Goal: Task Accomplishment & Management: Use online tool/utility

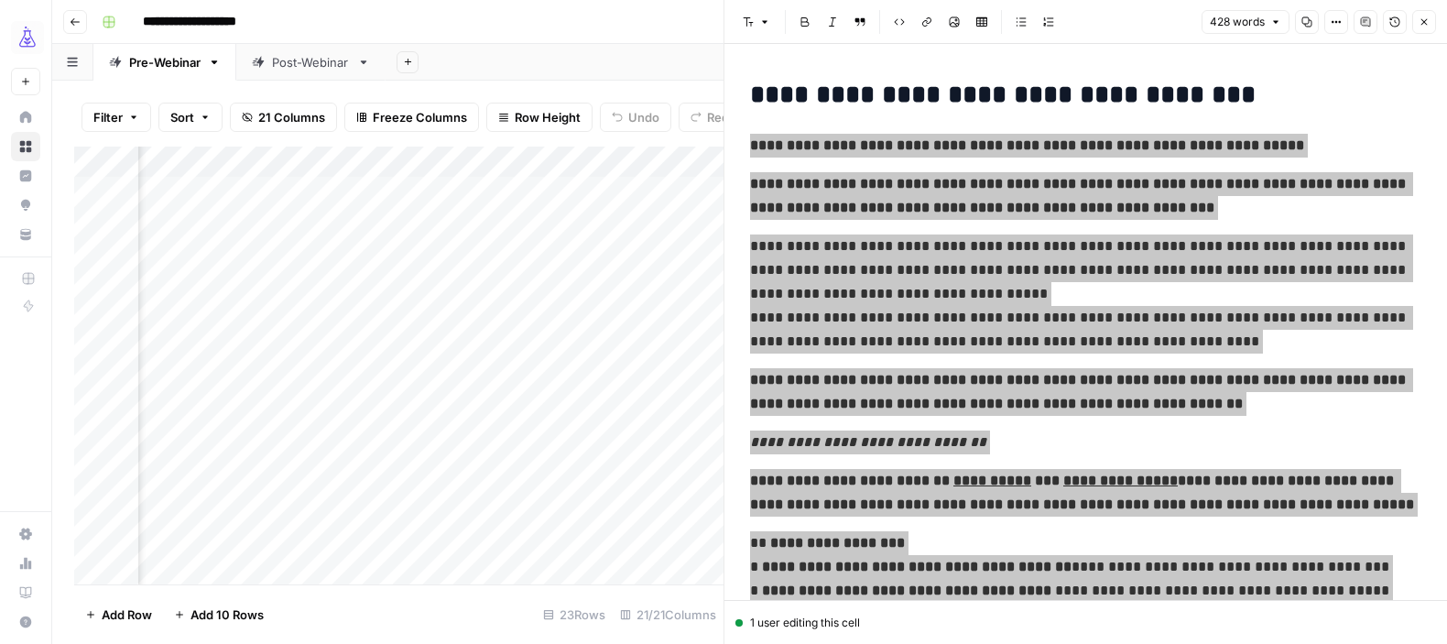
scroll to position [761, 0]
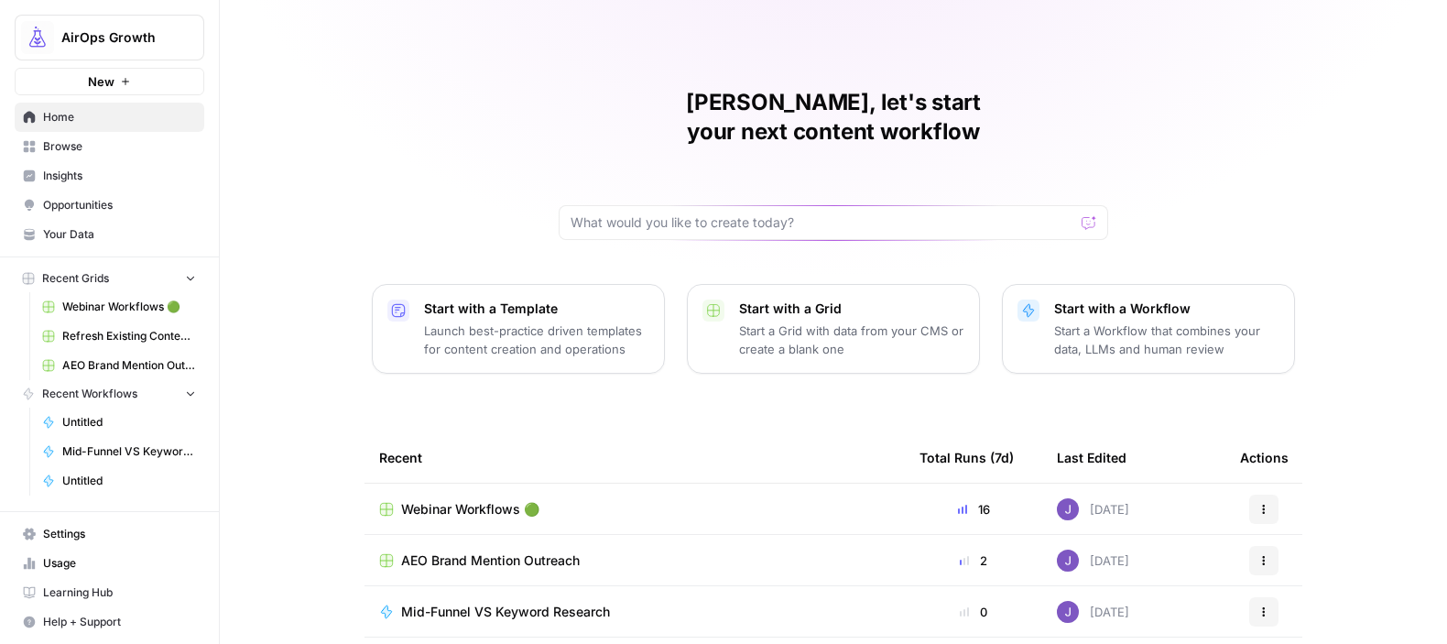
click at [455, 500] on span "Webinar Workflows 🟢" at bounding box center [470, 509] width 138 height 18
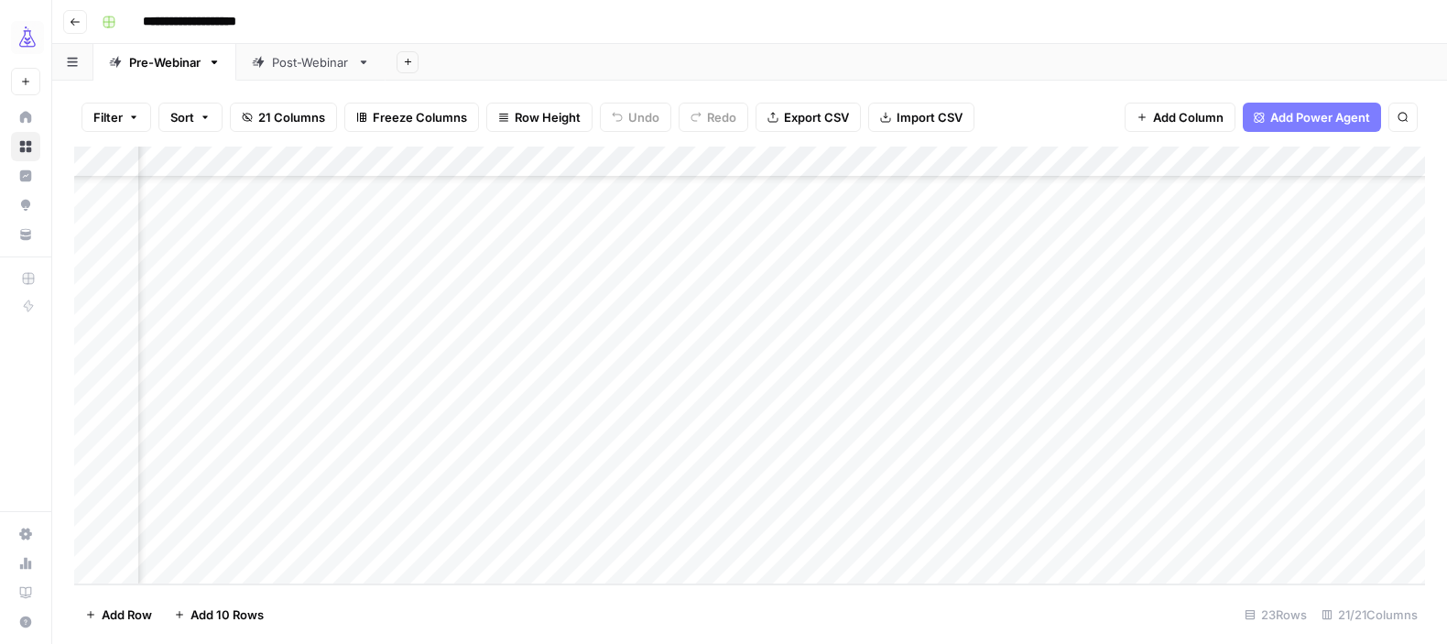
scroll to position [339, 1917]
click at [946, 537] on div "Add Column" at bounding box center [749, 366] width 1351 height 438
click at [1055, 535] on div "Add Column" at bounding box center [749, 366] width 1351 height 438
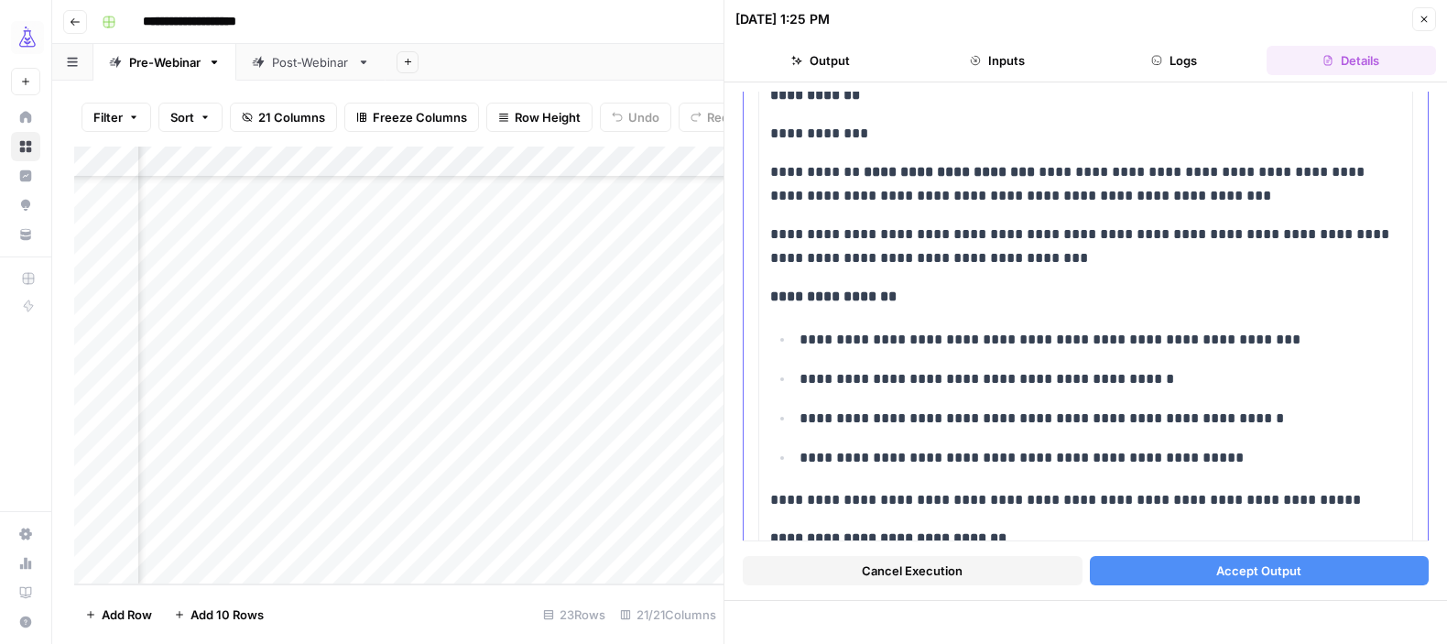
scroll to position [2058, 0]
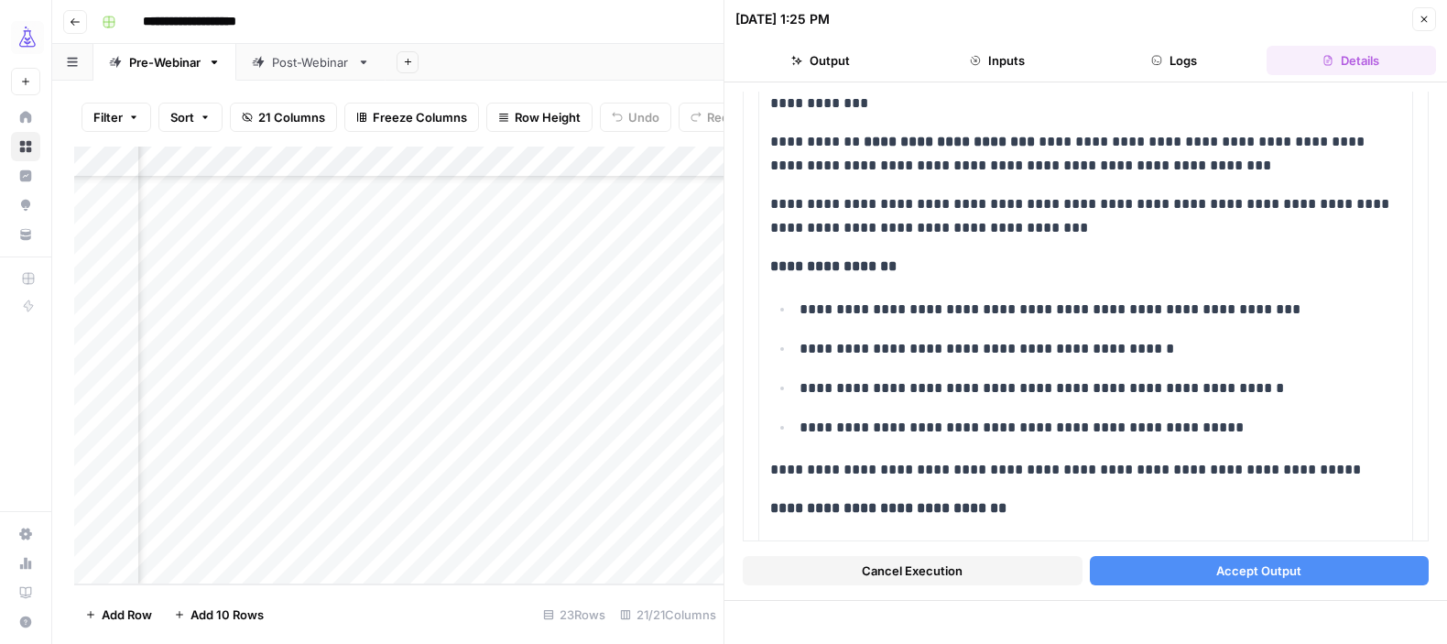
click at [1198, 564] on button "Accept Output" at bounding box center [1260, 570] width 340 height 29
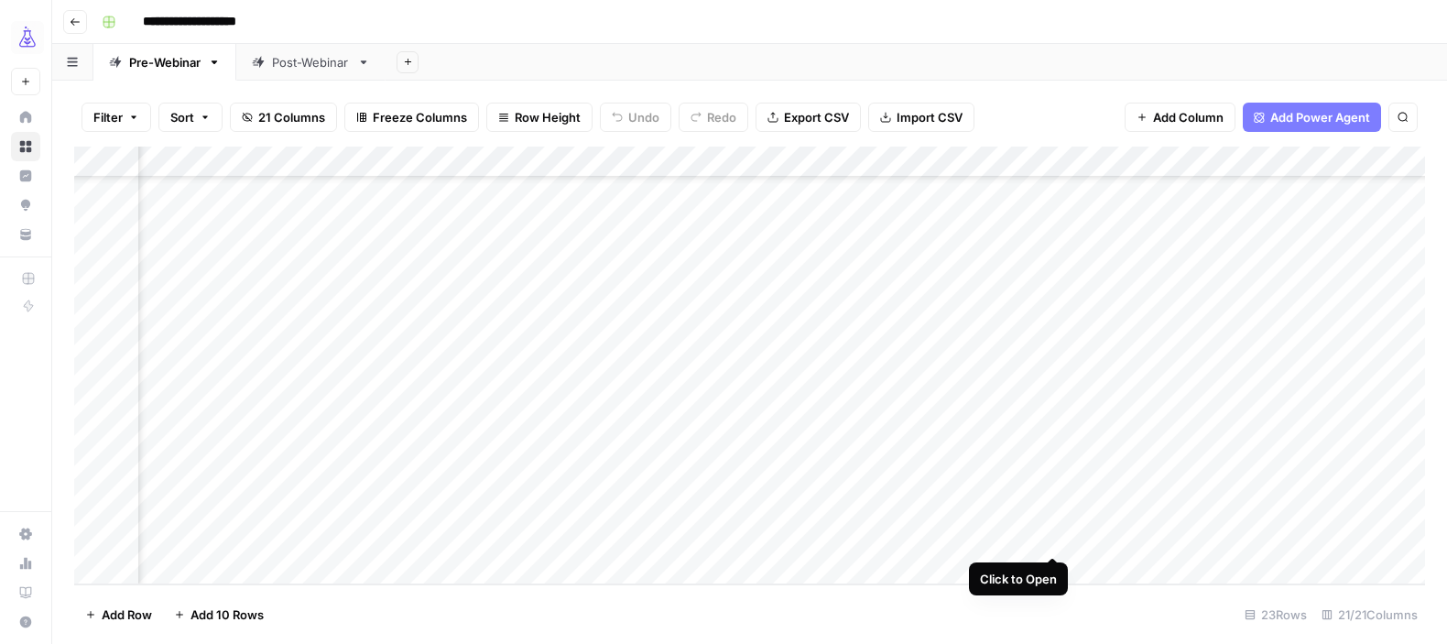
click at [1051, 538] on div "Add Column" at bounding box center [749, 366] width 1351 height 438
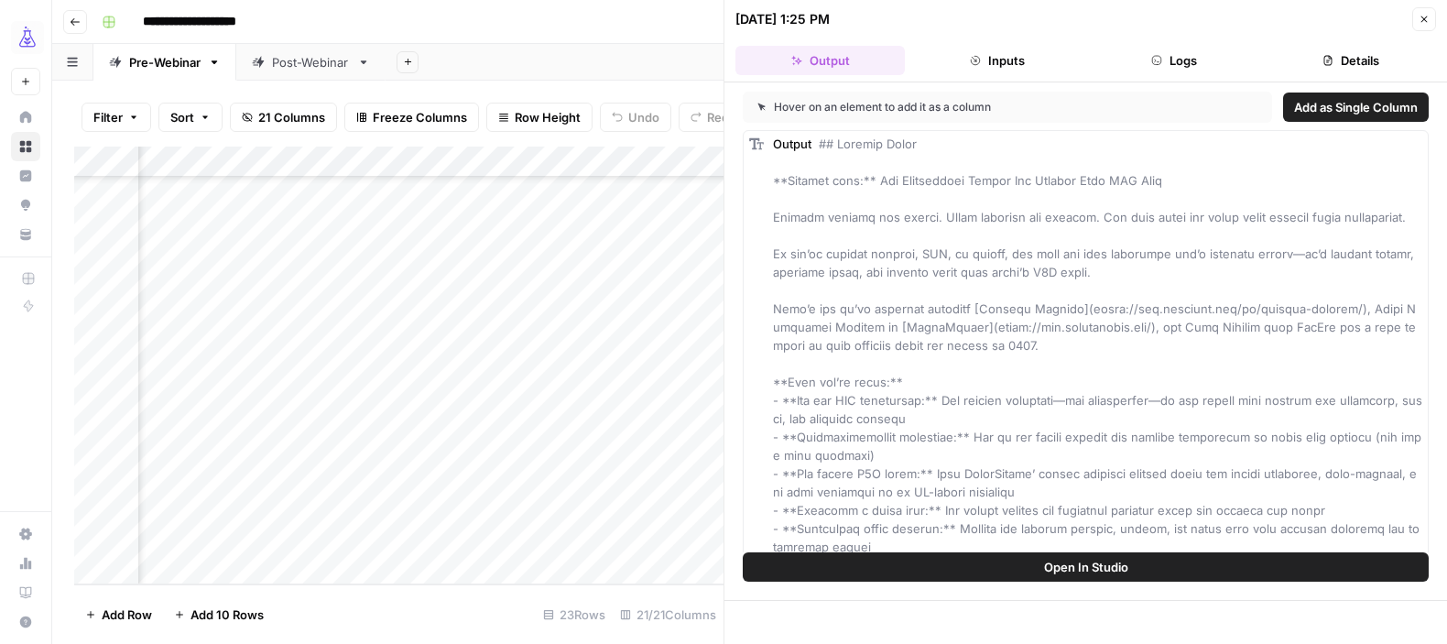
click at [1429, 19] on icon "button" at bounding box center [1424, 19] width 11 height 11
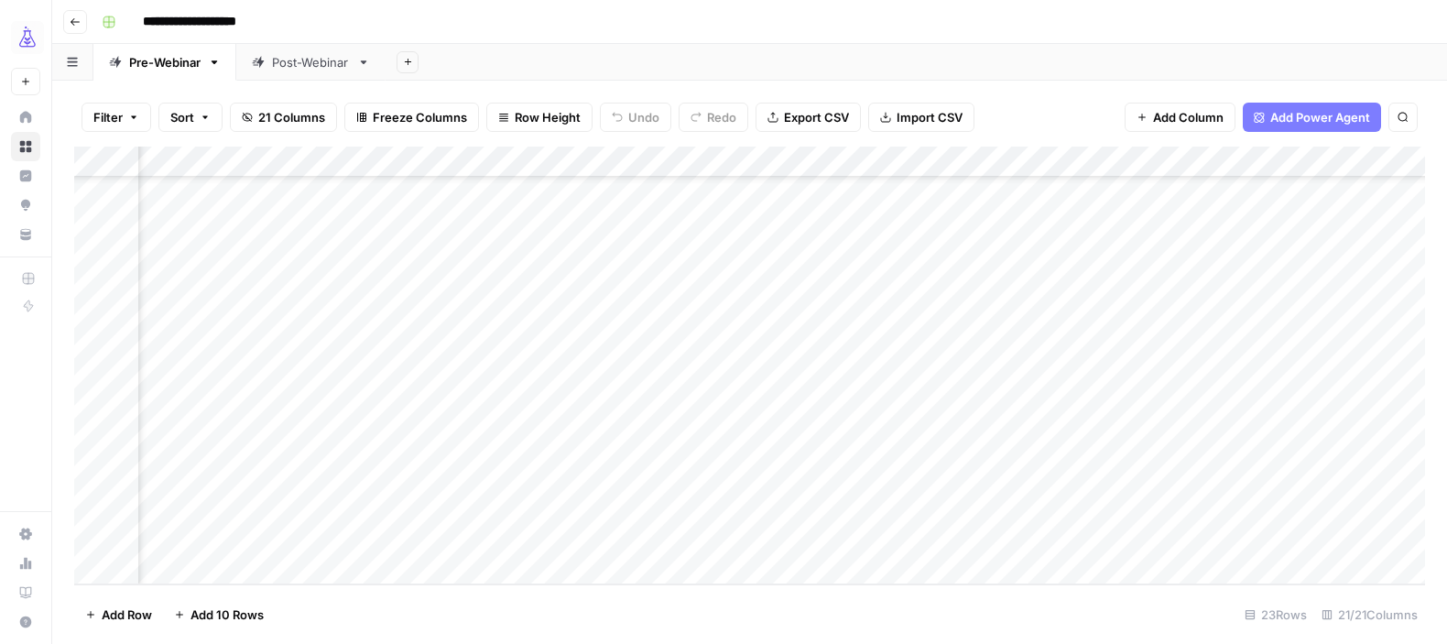
scroll to position [339, 2191]
click at [1100, 538] on div "Add Column" at bounding box center [749, 366] width 1351 height 438
click at [1228, 534] on div "Add Column" at bounding box center [749, 366] width 1351 height 438
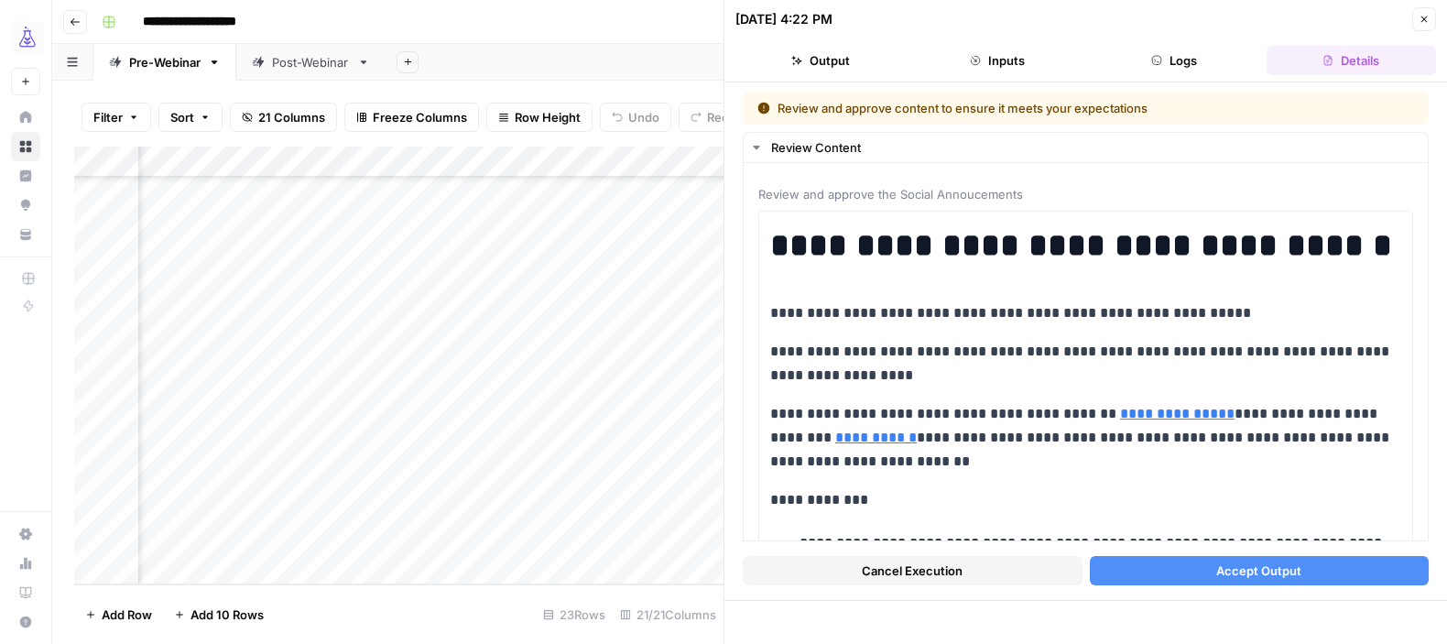
click at [1234, 575] on span "Accept Output" at bounding box center [1259, 571] width 85 height 18
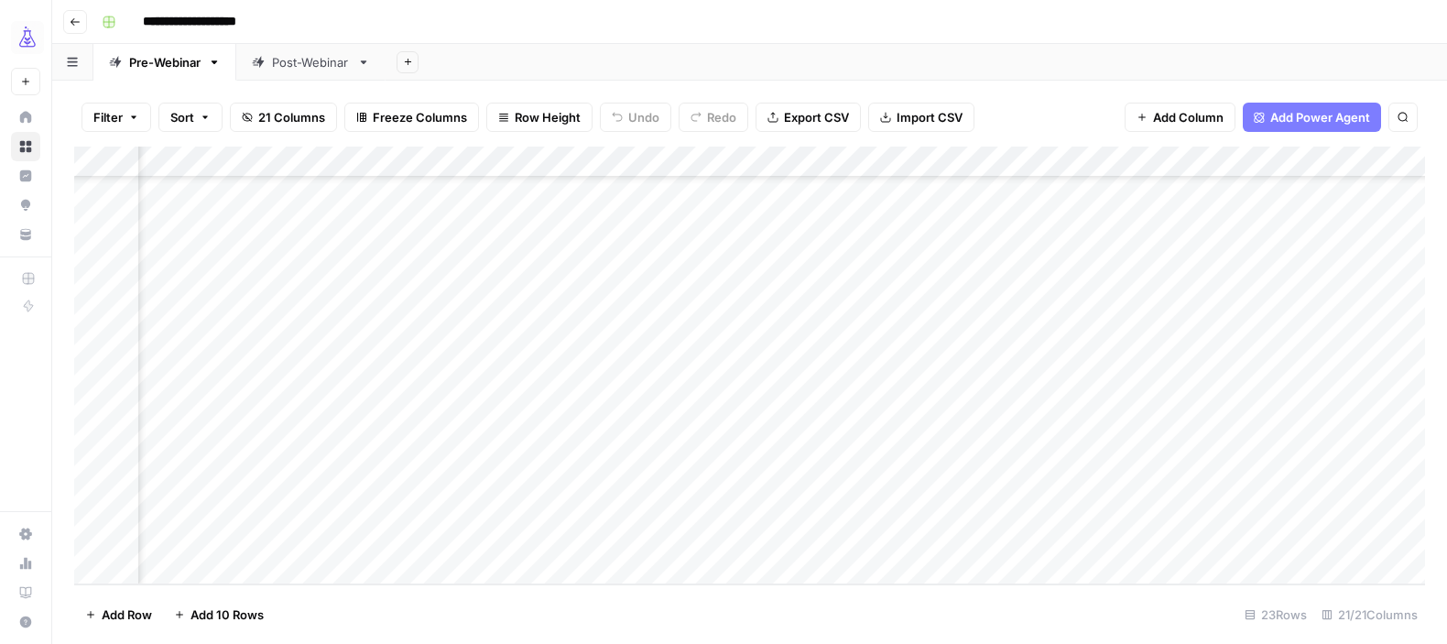
scroll to position [339, 2588]
click at [995, 542] on div "Add Column" at bounding box center [749, 366] width 1351 height 438
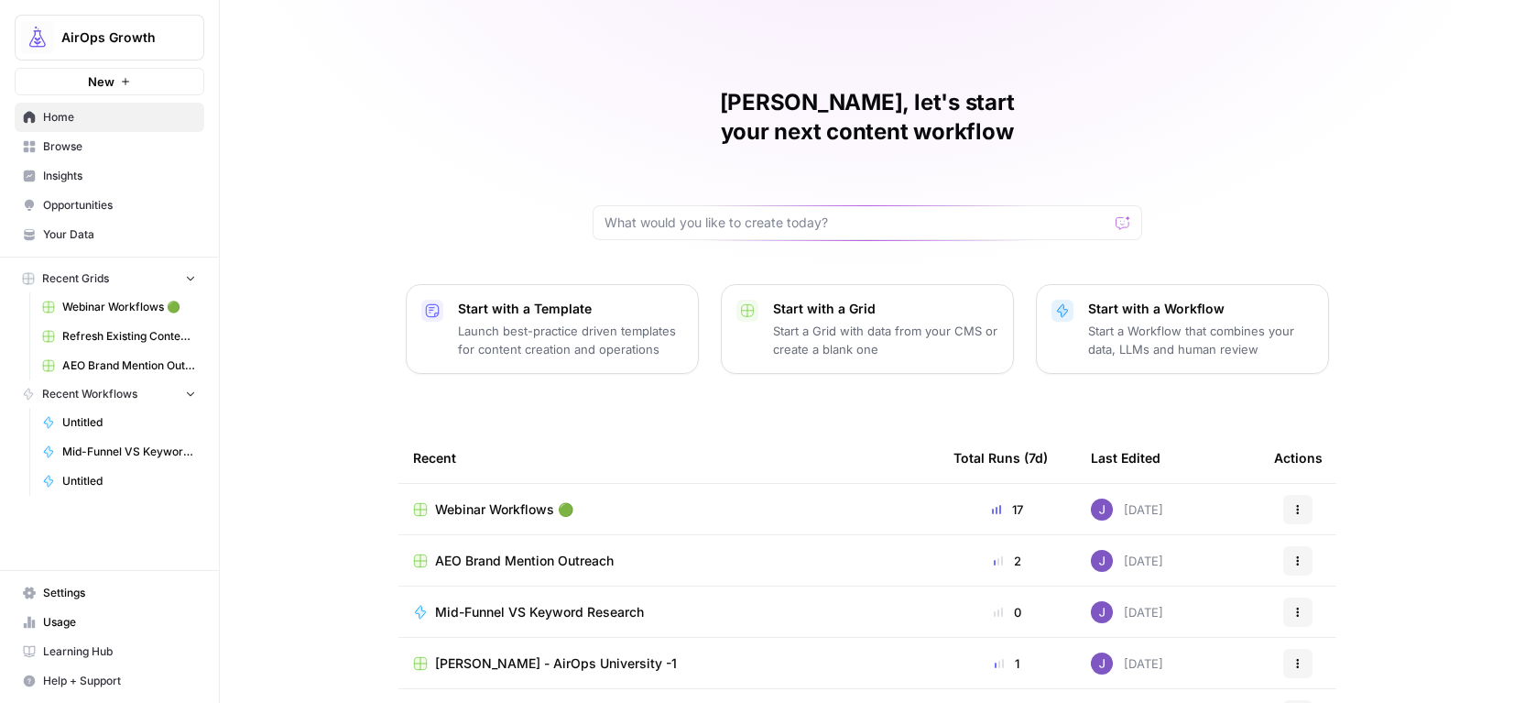
click at [466, 500] on span "Webinar Workflows 🟢" at bounding box center [504, 509] width 138 height 18
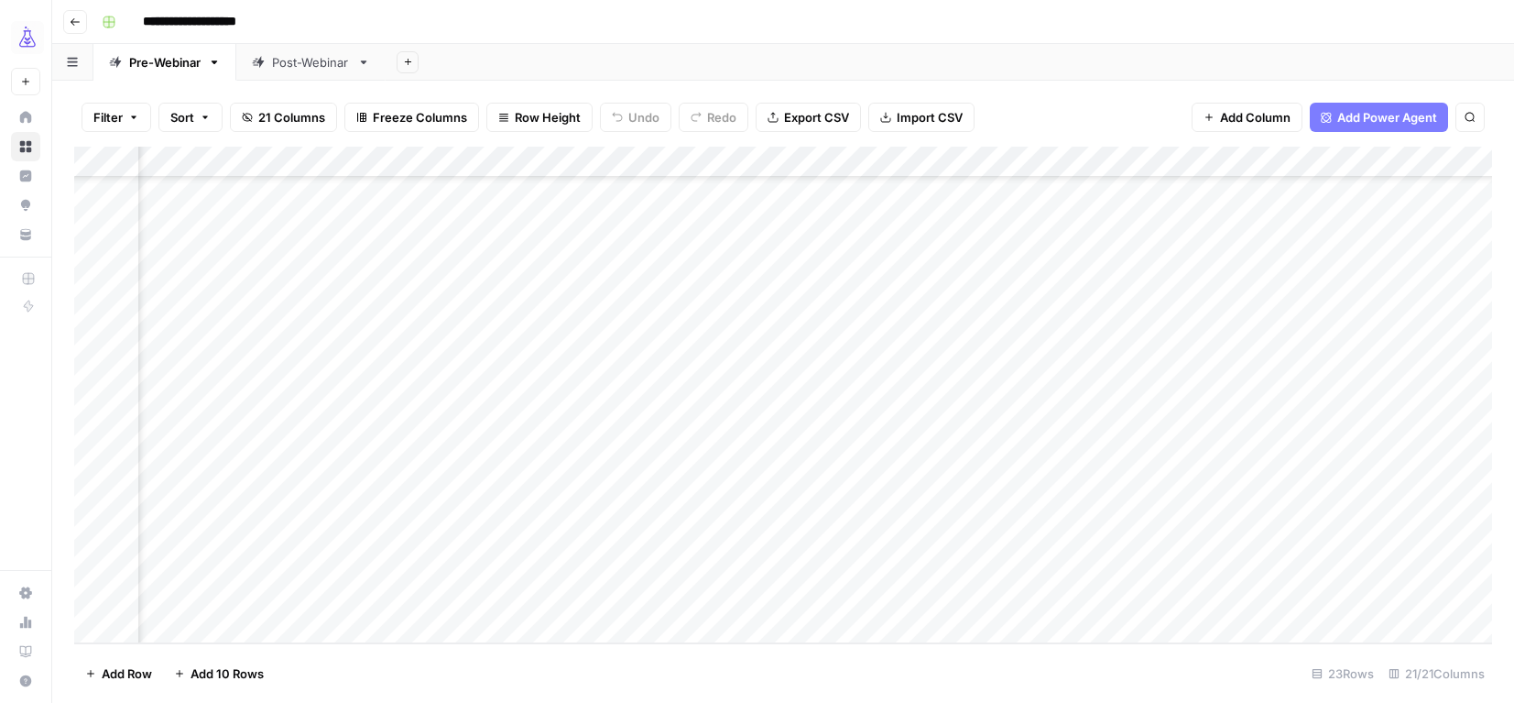
scroll to position [280, 1462]
